Goal: Task Accomplishment & Management: Use online tool/utility

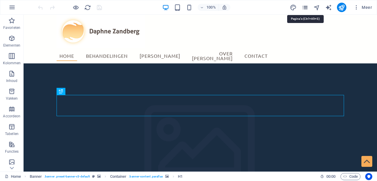
click at [305, 8] on icon "pages" at bounding box center [304, 7] width 7 height 7
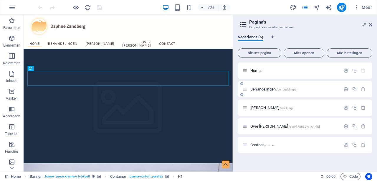
click at [262, 90] on span "Behandelingen /behandelingen" at bounding box center [273, 89] width 47 height 4
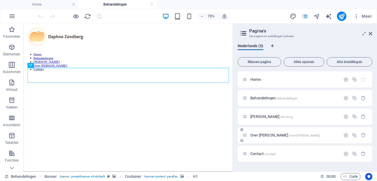
click at [267, 133] on span "Over [PERSON_NAME] /over-[PERSON_NAME]" at bounding box center [284, 135] width 69 height 4
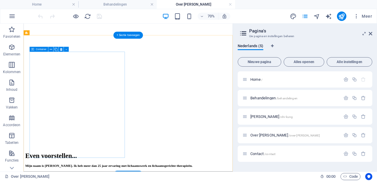
scroll to position [189, 0]
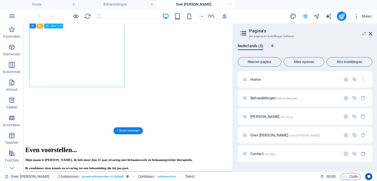
drag, startPoint x: 37, startPoint y: 93, endPoint x: 145, endPoint y: 94, distance: 107.4
drag, startPoint x: 145, startPoint y: 94, endPoint x: 124, endPoint y: 94, distance: 20.3
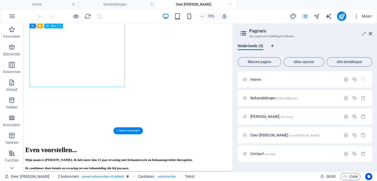
click at [115, 48] on div "Sleep hierheen om de bestaande content te vervangen. Druk op “Ctrl” als je een …" at bounding box center [128, 98] width 209 height 148
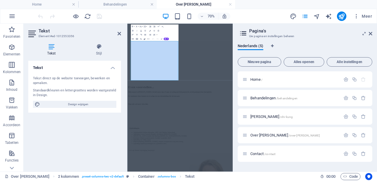
click at [115, 48] on icon at bounding box center [99, 47] width 44 height 6
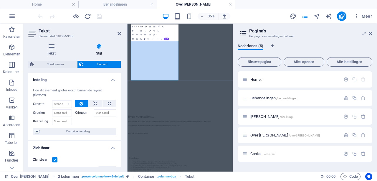
scroll to position [118, 0]
click at [40, 16] on div at bounding box center [70, 15] width 66 height 9
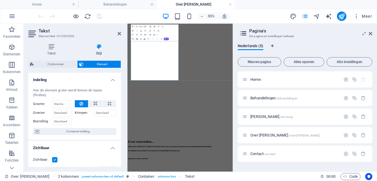
click at [40, 16] on div at bounding box center [70, 15] width 66 height 9
click at [120, 33] on icon at bounding box center [119, 33] width 4 height 5
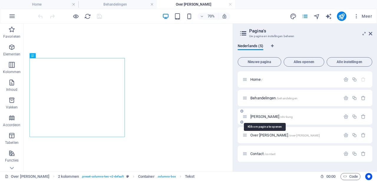
click at [262, 118] on span "[PERSON_NAME] /chi-kung" at bounding box center [271, 116] width 42 height 4
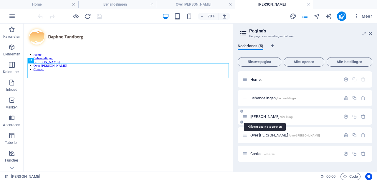
scroll to position [0, 0]
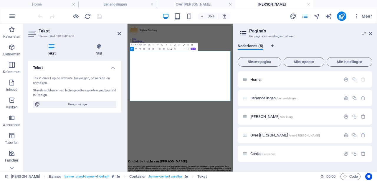
click at [69, 81] on div "Tekst direct op de website toevoegen, bewerken en opmaken." at bounding box center [74, 81] width 83 height 10
click at [118, 33] on icon at bounding box center [119, 33] width 4 height 5
